Goal: Task Accomplishment & Management: Manage account settings

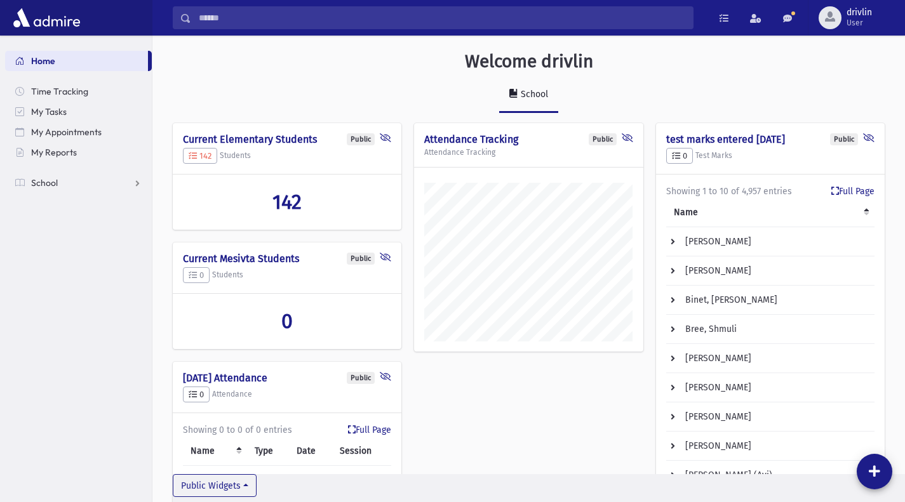
click at [284, 196] on span "142" at bounding box center [286, 202] width 29 height 24
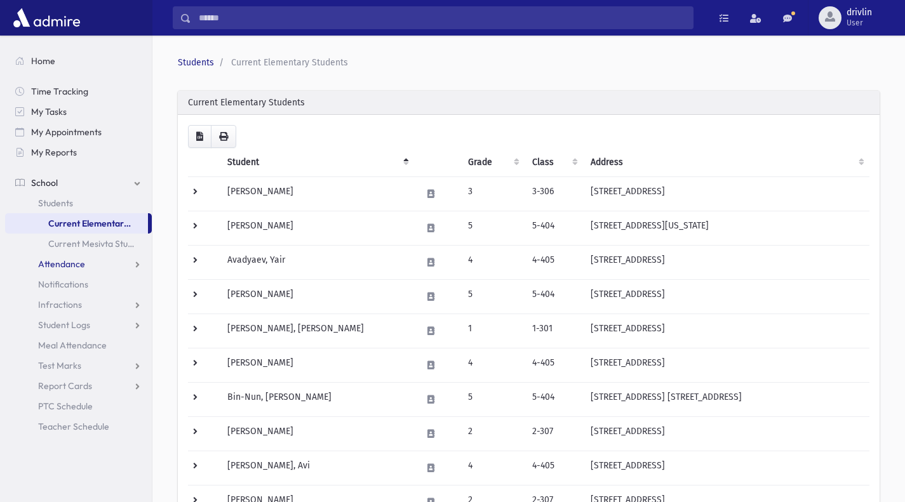
click at [93, 269] on link "Attendance" at bounding box center [78, 264] width 147 height 20
click at [81, 285] on link "Entry" at bounding box center [78, 284] width 147 height 20
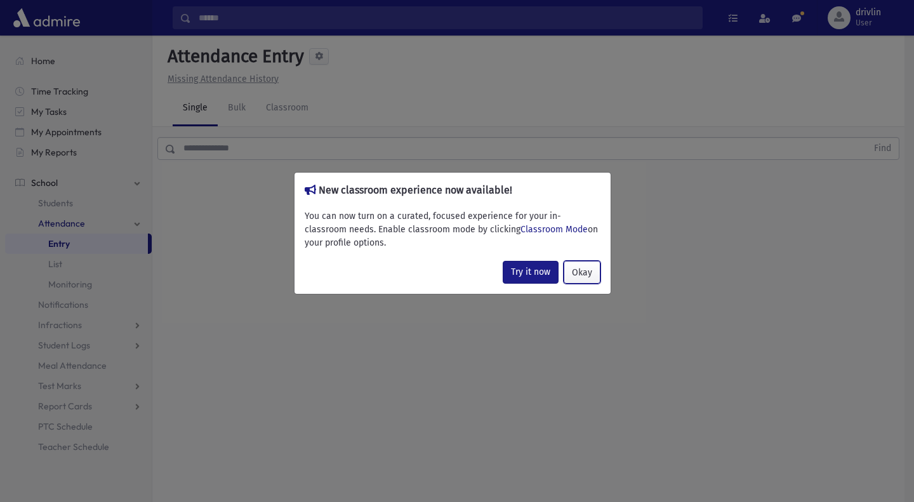
click at [578, 270] on button "Okay" at bounding box center [582, 272] width 37 height 23
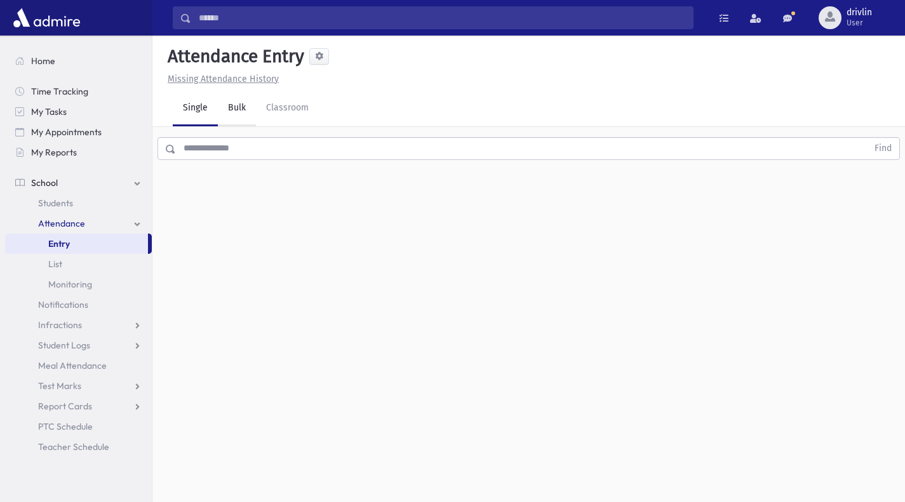
click at [239, 105] on link "Bulk" at bounding box center [237, 109] width 38 height 36
click at [285, 105] on link "Classroom" at bounding box center [287, 109] width 63 height 36
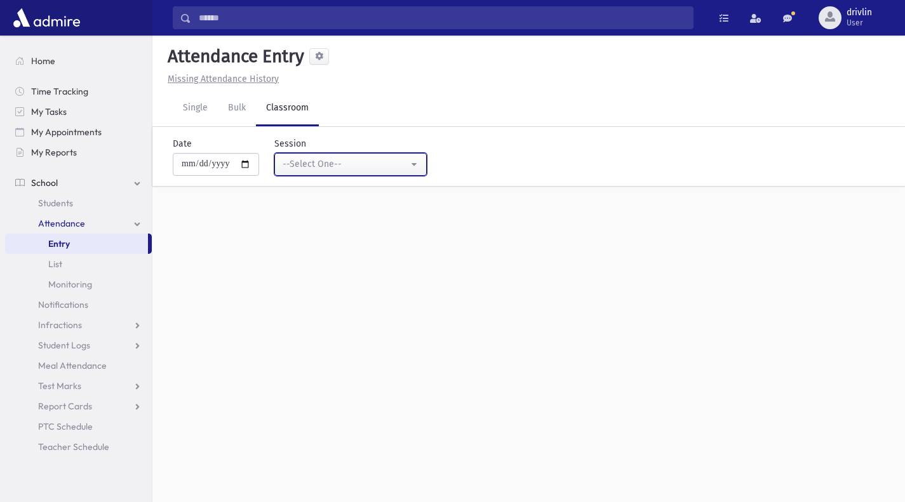
click at [309, 164] on div "--Select One--" at bounding box center [345, 163] width 126 height 13
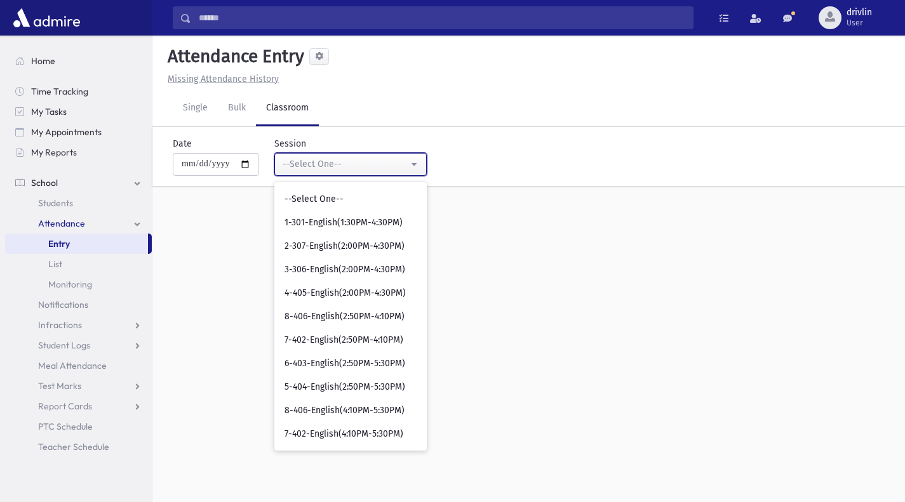
click at [377, 169] on div "--Select One--" at bounding box center [345, 163] width 126 height 13
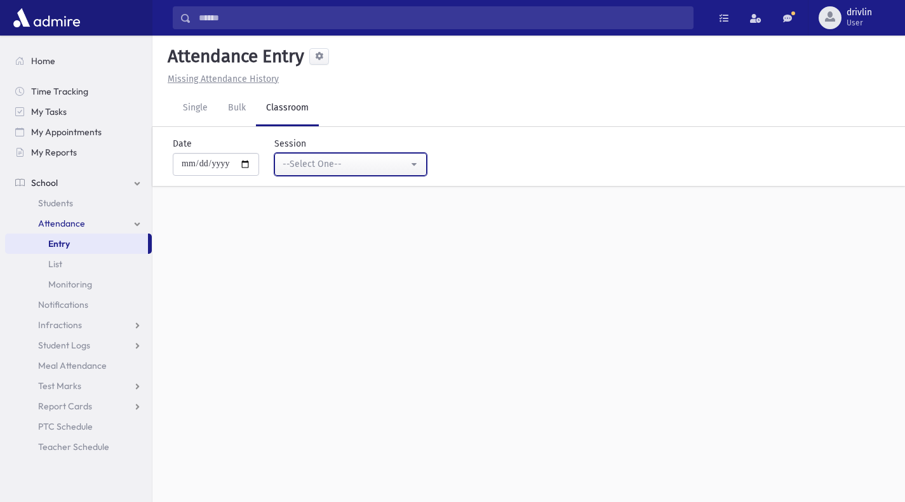
click at [377, 169] on div "--Select One--" at bounding box center [345, 163] width 126 height 13
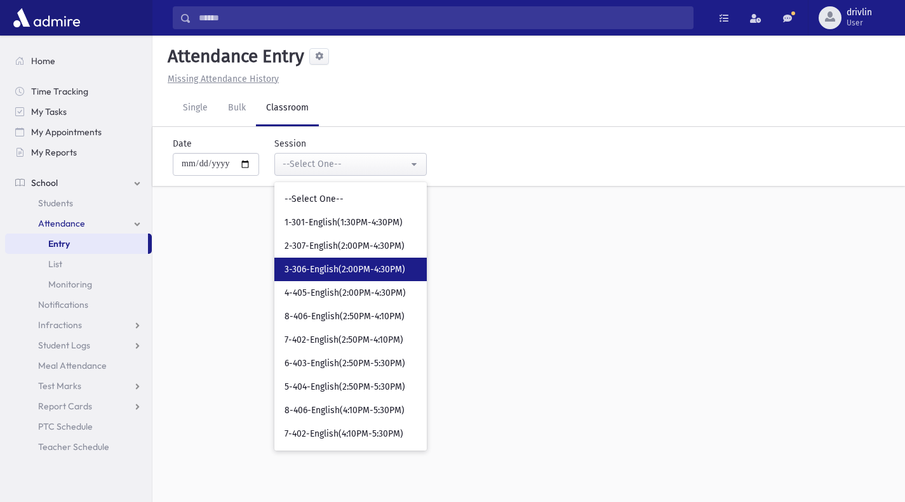
click at [368, 268] on span "3-306-English(2:00PM-4:30PM)" at bounding box center [344, 269] width 121 height 13
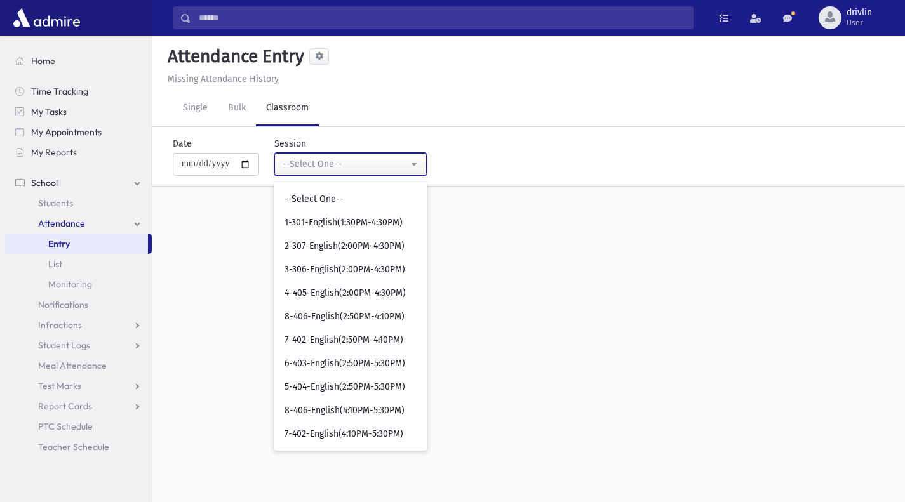
select select "****"
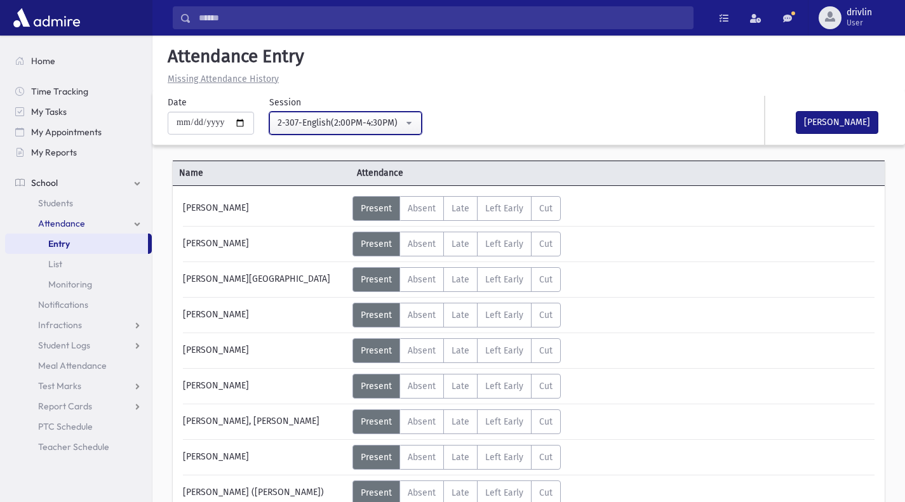
click at [359, 120] on div "2-307-English(2:00PM-4:30PM)" at bounding box center [340, 122] width 126 height 13
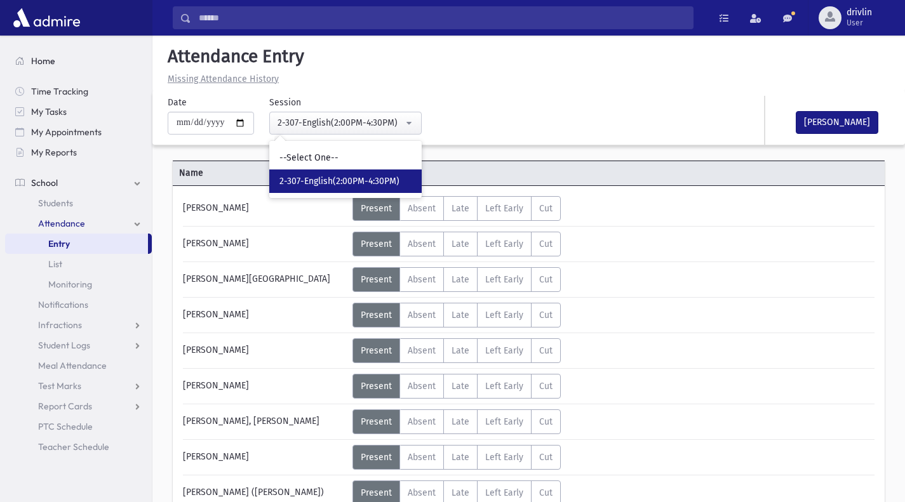
click at [44, 56] on span "Home" at bounding box center [43, 60] width 24 height 11
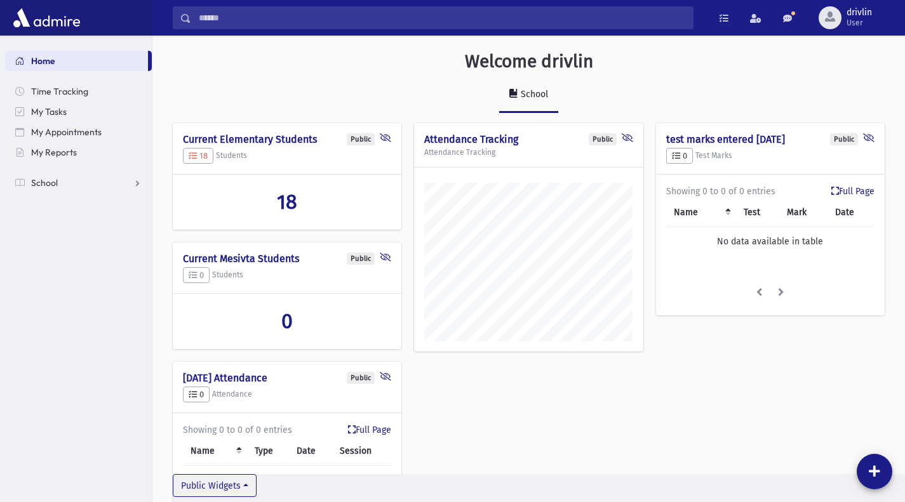
scroll to position [585, 752]
click at [387, 257] on icon at bounding box center [385, 259] width 11 height 12
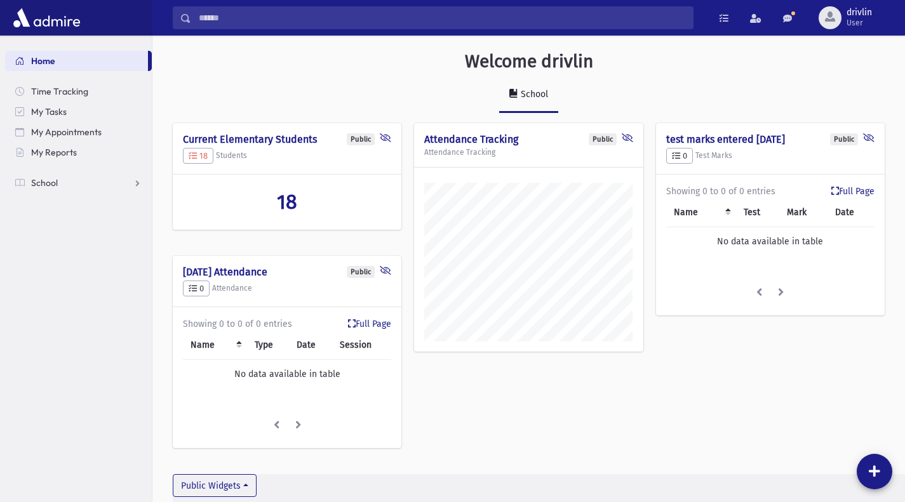
scroll to position [634310, 634053]
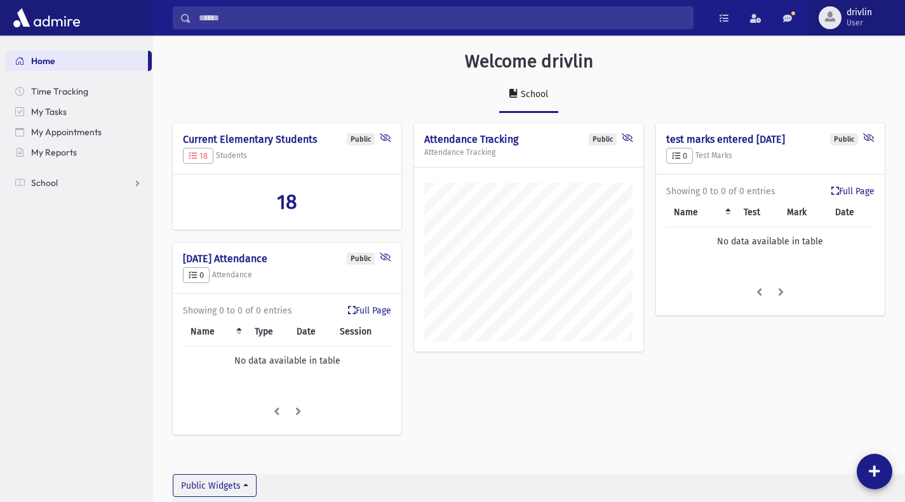
click at [864, 17] on span "drivlin" at bounding box center [858, 13] width 25 height 10
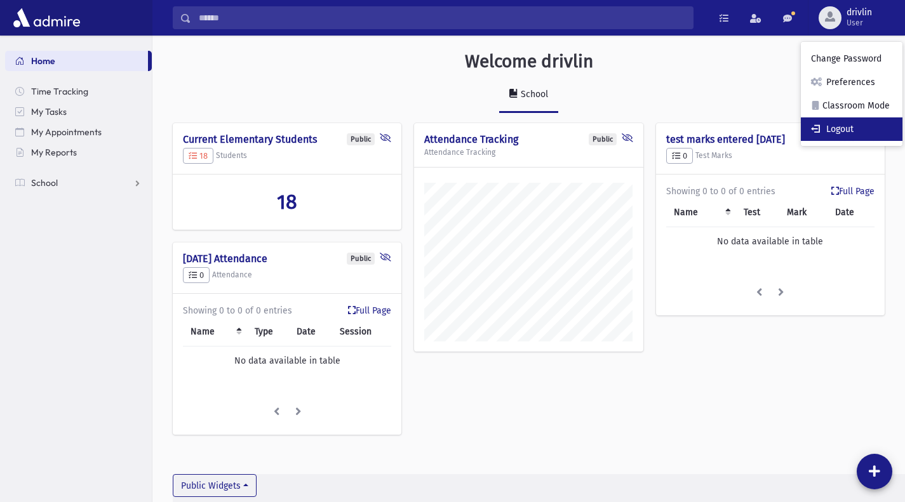
click at [853, 133] on link "Logout" at bounding box center [851, 128] width 102 height 23
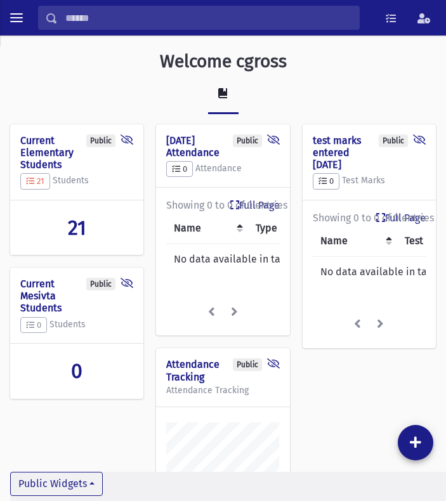
scroll to position [634, 446]
click at [79, 238] on span "21" at bounding box center [77, 228] width 18 height 24
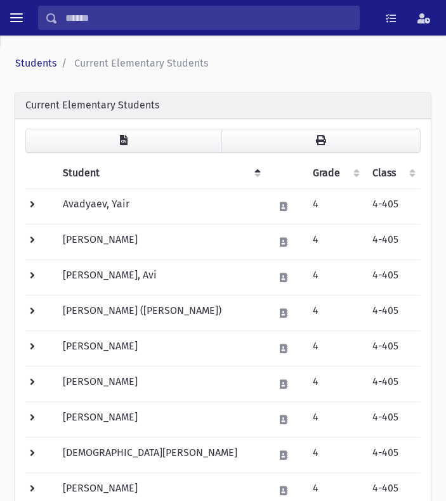
click at [46, 205] on td at bounding box center [40, 207] width 30 height 36
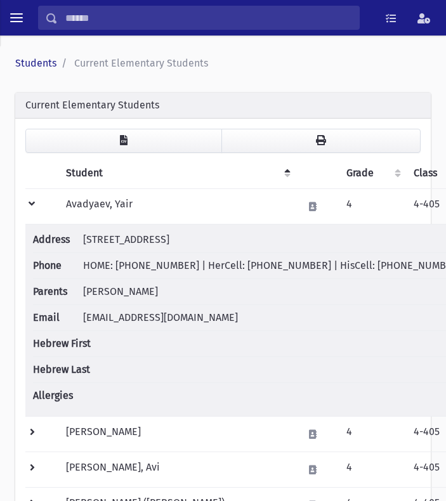
click at [93, 206] on td "Avadyaev, Yair" at bounding box center [176, 207] width 237 height 36
